Goal: Check status: Check status

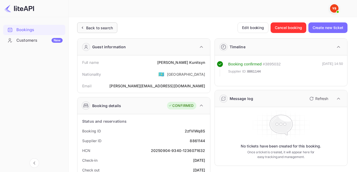
click at [87, 29] on div "Back to search" at bounding box center [99, 28] width 27 height 6
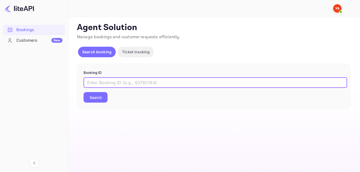
paste input "8702742"
type input "8702742"
click at [100, 103] on div "Booking ID 8702742 ​ Search" at bounding box center [214, 87] width 274 height 46
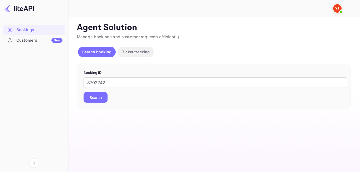
click at [98, 99] on button "Search" at bounding box center [96, 97] width 24 height 11
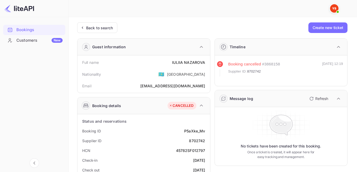
click at [91, 26] on div "Back to search" at bounding box center [99, 28] width 27 height 6
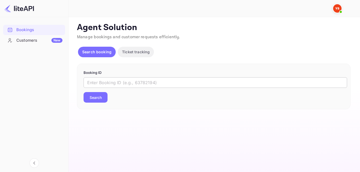
click at [108, 80] on input "text" at bounding box center [216, 82] width 264 height 11
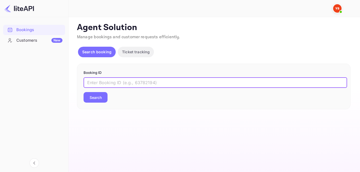
paste input "8779812"
type input "8779812"
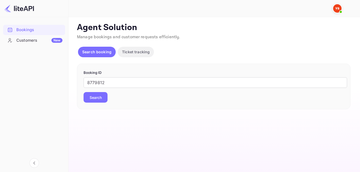
click at [97, 101] on button "Search" at bounding box center [96, 97] width 24 height 11
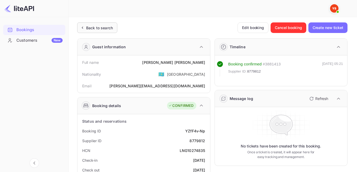
click at [101, 25] on div "Back to search" at bounding box center [97, 27] width 40 height 11
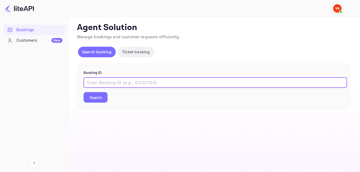
paste input "8678419"
type input "8678419"
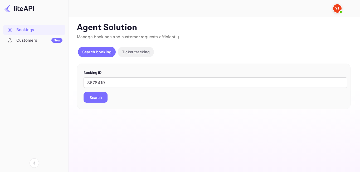
click at [99, 100] on button "Search" at bounding box center [96, 97] width 24 height 11
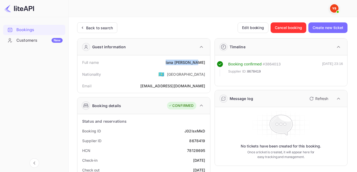
drag, startPoint x: 176, startPoint y: 62, endPoint x: 205, endPoint y: 63, distance: 29.3
click at [205, 63] on div "Full name [PERSON_NAME]" at bounding box center [143, 63] width 128 height 10
click at [150, 73] on div "Nationality 🇰🇿 [DEMOGRAPHIC_DATA]" at bounding box center [143, 74] width 128 height 14
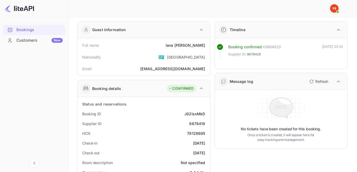
scroll to position [26, 0]
